Goal: Task Accomplishment & Management: Manage account settings

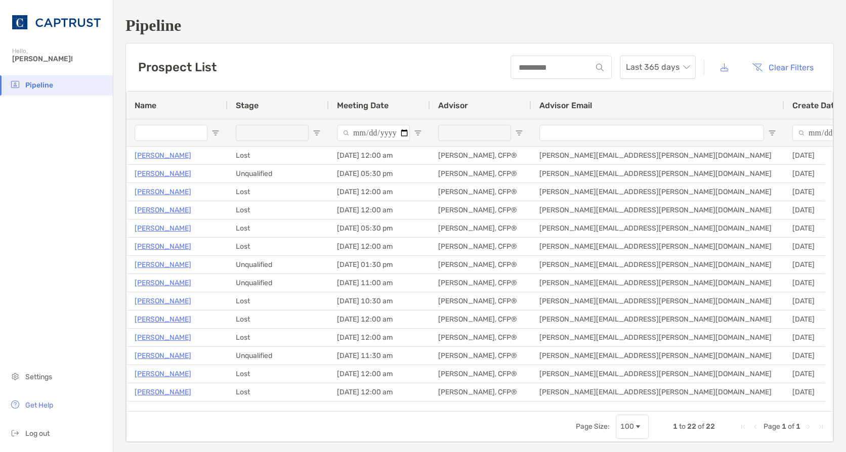
click at [527, 74] on div at bounding box center [560, 67] width 101 height 23
click at [527, 60] on div at bounding box center [560, 67] width 101 height 23
drag, startPoint x: 527, startPoint y: 60, endPoint x: 526, endPoint y: 67, distance: 6.6
click at [526, 66] on div at bounding box center [560, 67] width 101 height 23
click at [526, 67] on input at bounding box center [551, 67] width 80 height 9
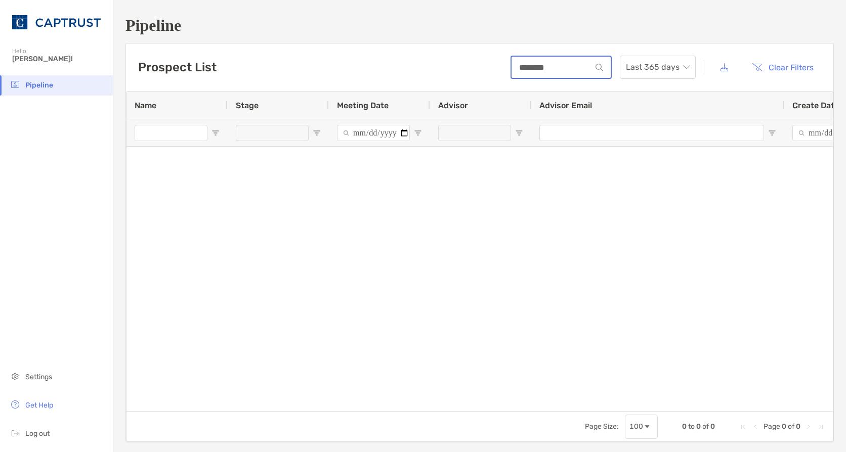
type input "********"
click at [60, 86] on li "Pipeline" at bounding box center [56, 85] width 113 height 20
click at [5, 91] on li "Pipeline" at bounding box center [56, 85] width 113 height 20
click at [45, 88] on span "Pipeline" at bounding box center [39, 85] width 28 height 9
drag, startPoint x: 570, startPoint y: 64, endPoint x: 363, endPoint y: 66, distance: 207.4
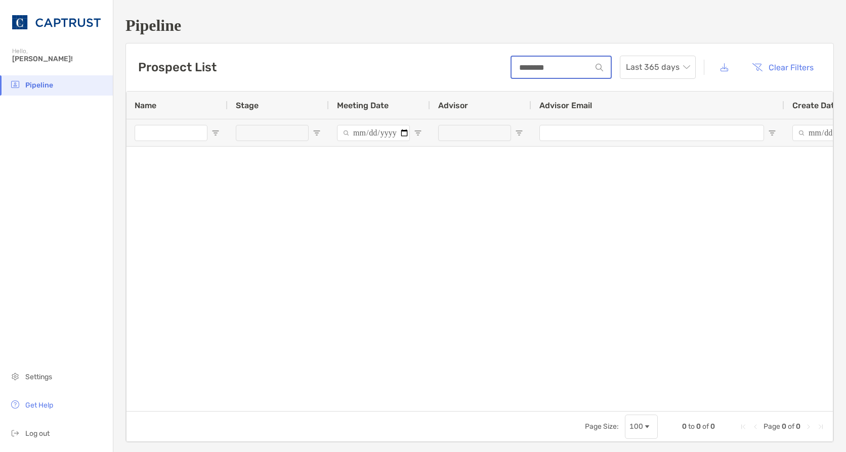
click at [363, 66] on div "Prospect List ******** Last 365 days Clear Filters" at bounding box center [479, 68] width 707 height 48
